Goal: Task Accomplishment & Management: Manage account settings

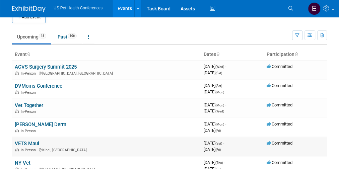
scroll to position [12, 0]
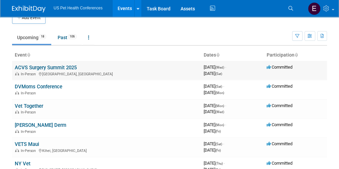
click at [43, 67] on link "ACVS Surgery Summit 2025" at bounding box center [46, 68] width 62 height 6
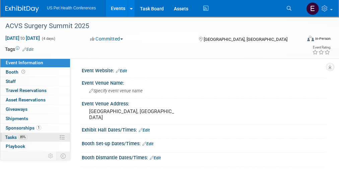
click at [10, 135] on span "Tasks 89%" at bounding box center [16, 137] width 22 height 5
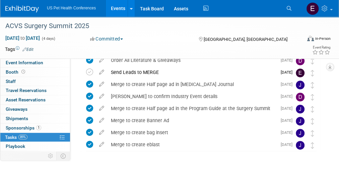
scroll to position [43, 0]
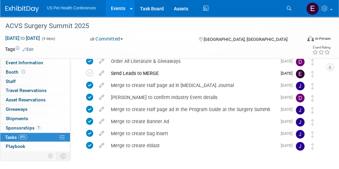
click at [19, 7] on img at bounding box center [21, 9] width 33 height 7
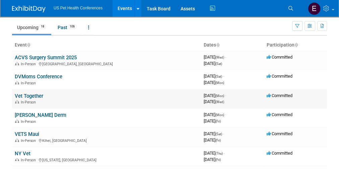
scroll to position [22, 0]
click at [31, 76] on link "DVMoms Conference" at bounding box center [39, 77] width 48 height 6
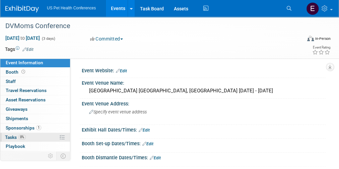
click at [11, 135] on span "Tasks 0%" at bounding box center [15, 137] width 21 height 5
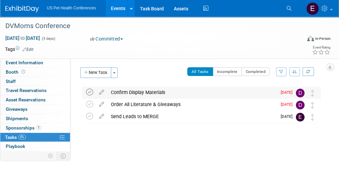
click at [90, 91] on icon at bounding box center [89, 92] width 7 height 7
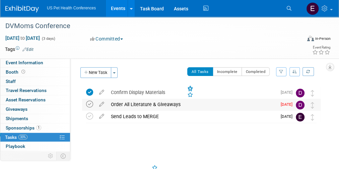
click at [89, 103] on icon at bounding box center [89, 104] width 7 height 7
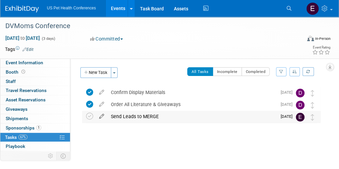
click at [101, 118] on icon at bounding box center [102, 115] width 12 height 8
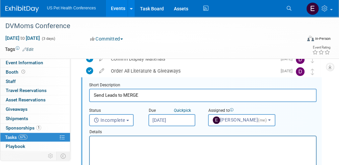
scroll to position [34, 0]
click at [140, 141] on p "Rich Text Area. Press ALT-0 for help." at bounding box center [203, 142] width 218 height 6
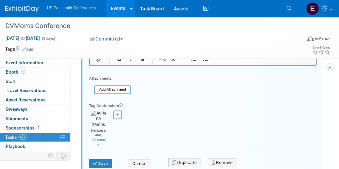
scroll to position [144, 0]
click at [98, 159] on button "Save" at bounding box center [100, 163] width 23 height 9
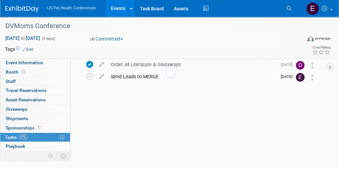
scroll to position [40, 0]
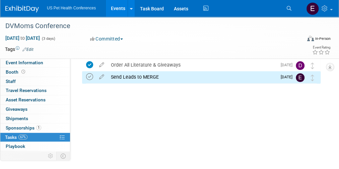
click at [89, 78] on icon at bounding box center [89, 76] width 7 height 7
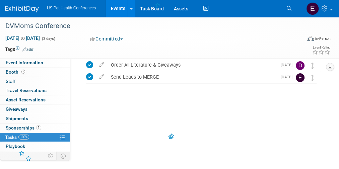
click at [24, 6] on img at bounding box center [21, 9] width 33 height 7
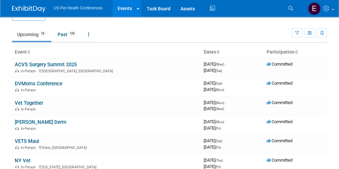
scroll to position [15, 0]
click at [32, 100] on link "Vet Together" at bounding box center [29, 103] width 28 height 6
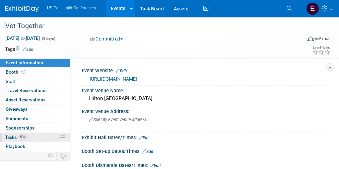
click at [15, 135] on span "Tasks 50%" at bounding box center [16, 137] width 22 height 5
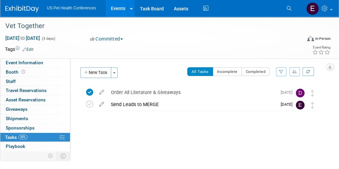
click at [20, 6] on img at bounding box center [21, 9] width 33 height 7
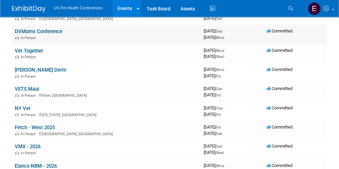
scroll to position [67, 0]
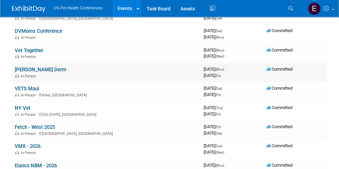
click at [31, 69] on link "[PERSON_NAME] Derm" at bounding box center [41, 70] width 52 height 6
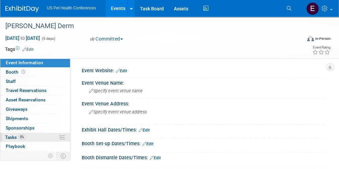
click at [12, 135] on span "Tasks 0%" at bounding box center [15, 137] width 21 height 5
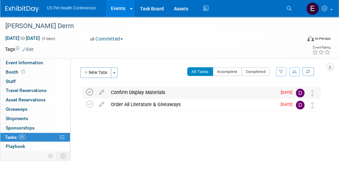
click at [90, 92] on icon at bounding box center [89, 92] width 7 height 7
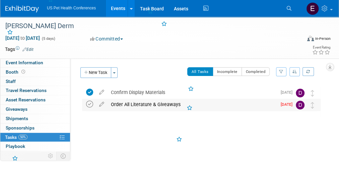
click at [88, 106] on icon at bounding box center [89, 104] width 7 height 7
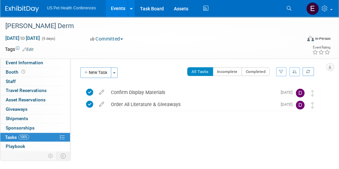
click at [26, 7] on img at bounding box center [21, 9] width 33 height 7
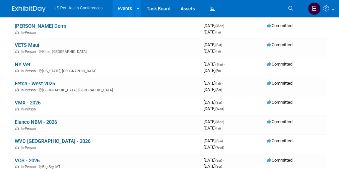
scroll to position [112, 0]
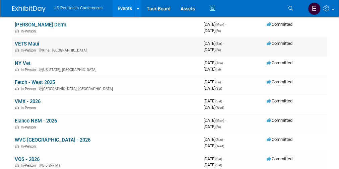
click at [26, 42] on link "VETS Maui" at bounding box center [27, 44] width 24 height 6
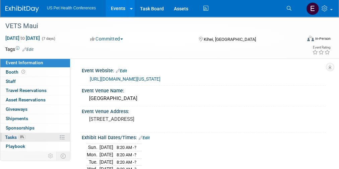
click at [10, 133] on link "0% Tasks 0%" at bounding box center [35, 137] width 70 height 9
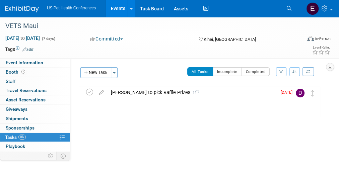
click at [15, 10] on img at bounding box center [21, 9] width 33 height 7
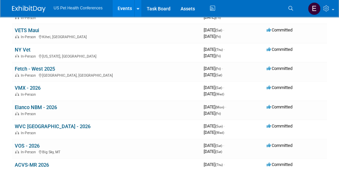
scroll to position [126, 0]
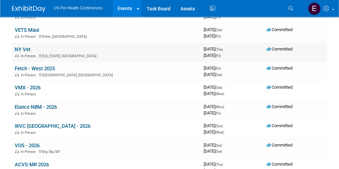
click at [21, 48] on link "NY Vet" at bounding box center [23, 50] width 16 height 6
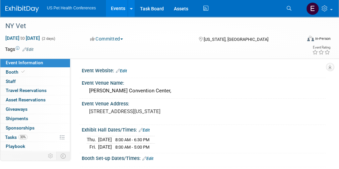
scroll to position [11, 0]
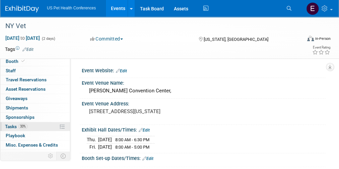
click at [27, 129] on link "33% Tasks 33%" at bounding box center [35, 126] width 70 height 9
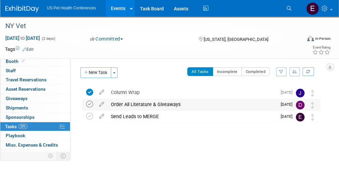
click at [88, 104] on icon at bounding box center [89, 104] width 7 height 7
click at [27, 9] on img at bounding box center [21, 9] width 33 height 7
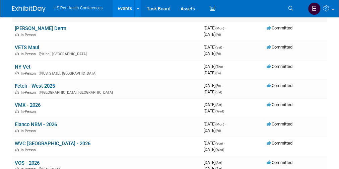
scroll to position [109, 0]
click at [37, 86] on link "Fetch - West 2025" at bounding box center [35, 86] width 40 height 6
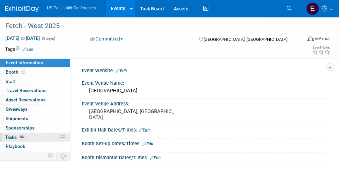
click at [14, 135] on span "Tasks 0%" at bounding box center [15, 137] width 21 height 5
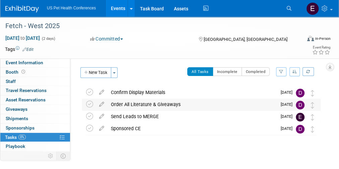
click at [138, 107] on div "Order All Literature & Giveaways" at bounding box center [192, 104] width 169 height 11
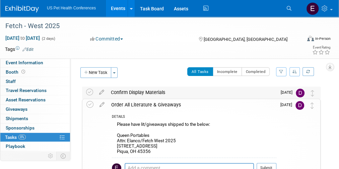
click at [145, 93] on div "Confirm Display Materials" at bounding box center [192, 92] width 169 height 11
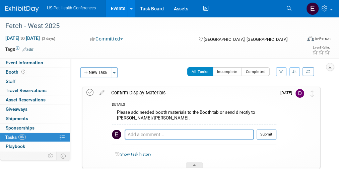
click at [87, 92] on icon at bounding box center [89, 92] width 7 height 7
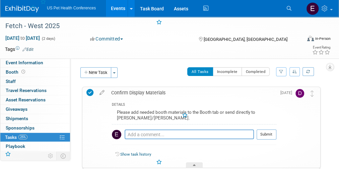
click at [154, 61] on div "Event Website: Edit Event Venue Name: Long Beach Convention Center Event Venue …" at bounding box center [197, 126] width 255 height 137
click at [135, 89] on div "Confirm Display Materials" at bounding box center [192, 92] width 168 height 11
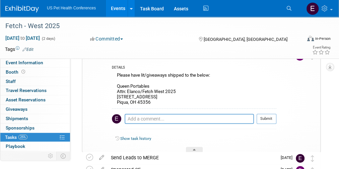
scroll to position [9, 0]
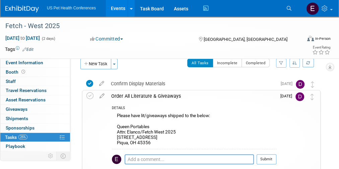
click at [140, 94] on div "Order All Literature & Giveaways" at bounding box center [192, 95] width 168 height 11
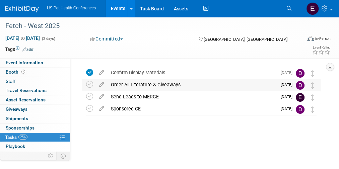
scroll to position [0, 0]
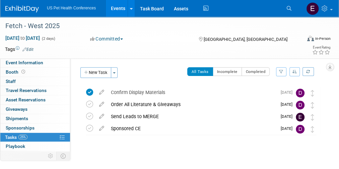
click at [18, 10] on img at bounding box center [21, 9] width 33 height 7
